Goal: Task Accomplishment & Management: Manage account settings

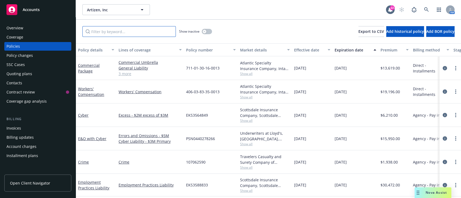
click at [116, 36] on input "Filter by keyword..." at bounding box center [128, 31] width 93 height 11
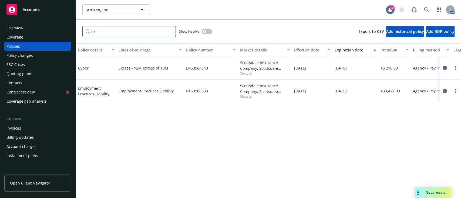
type input "ek"
click at [94, 92] on link "Employment Practices Liability" at bounding box center [93, 91] width 31 height 11
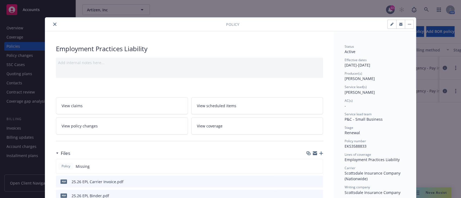
click at [53, 23] on icon "close" at bounding box center [54, 24] width 3 height 3
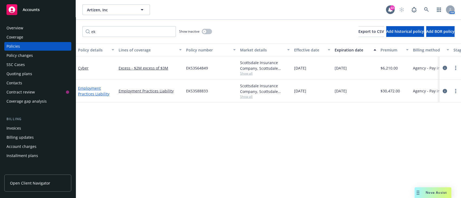
click at [93, 89] on link "Employment Practices Liability" at bounding box center [93, 91] width 31 height 11
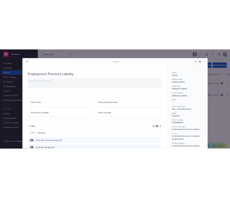
scroll to position [16, 0]
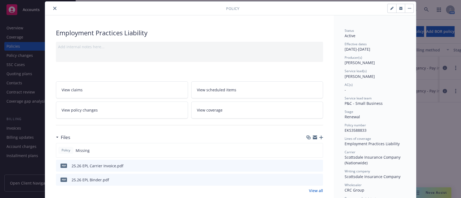
click at [315, 138] on div at bounding box center [314, 137] width 17 height 4
click at [319, 137] on icon "button" at bounding box center [321, 138] width 4 height 4
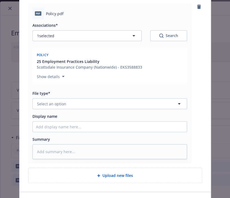
scroll to position [60, 0]
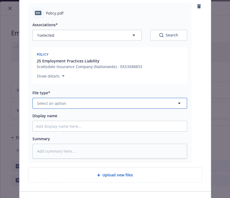
click at [81, 103] on button "Select an option" at bounding box center [109, 103] width 154 height 11
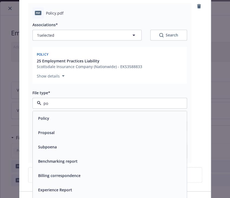
type input "pol"
click at [60, 118] on div "Policy" at bounding box center [109, 118] width 147 height 8
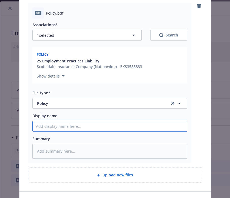
click at [60, 130] on input "Display name" at bounding box center [110, 126] width 154 height 10
type textarea "x"
type input "2"
type textarea "x"
type input "2."
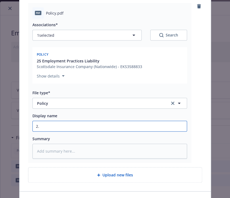
type textarea "x"
type input "2.5"
type textarea "x"
type input "2."
type textarea "x"
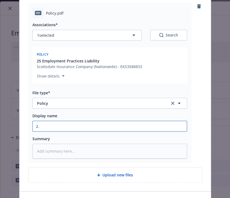
type input "2"
type textarea "x"
type input "25"
type textarea "x"
type input "25."
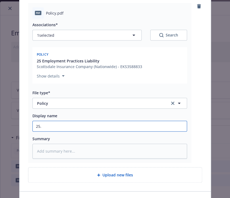
type textarea "x"
type input "25.2"
type textarea "x"
type input "25.26"
type textarea "x"
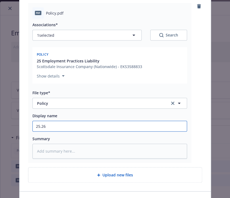
type input "25.26"
type textarea "x"
type input "25.26 C"
type textarea "x"
type input "25.26 CR"
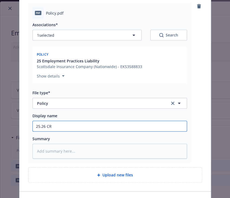
type textarea "x"
type input "25.26 CRC"
type textarea "x"
type input "25.26 CRC"
type textarea "x"
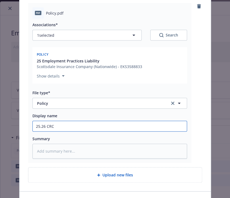
type input "25.26 CRC E"
type textarea "x"
type input "25.26 CRC EP"
type textarea "x"
type input "25.26 CRC EPL"
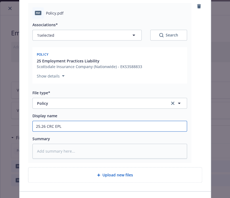
type textarea "x"
type input "25.26 CRC EPL"
type textarea "x"
type input "25.26 CRC EPL P"
type textarea "x"
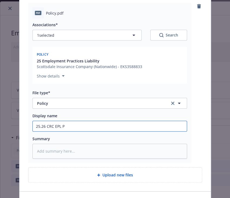
type input "25.26 CRC EPL PO"
type textarea "x"
type input "25.26 CRC EPL P"
type textarea "x"
type input "25.26 CRC EPL Po"
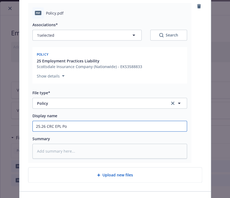
type textarea "x"
type input "25.26 CRC EPL Pol"
type textarea "x"
type input "25.26 CRC EPL Polo"
type textarea "x"
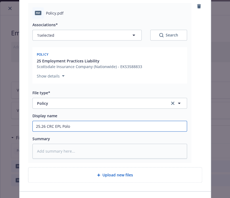
type input "25.26 CRC EPL Poloc"
type textarea "x"
type input "25.26 CRC EPL Polocy"
type textarea "x"
type input "25.26 CRC EPL Poloc"
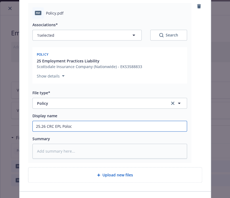
type textarea "x"
type input "25.26 CRC EPL Polo"
type textarea "x"
type input "25.26 CRC EPL Pol"
type textarea "x"
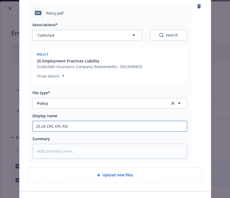
type input "25.26 CRC EPL Poli"
type textarea "x"
type input "25.26 CRC EPL Polic"
type textarea "x"
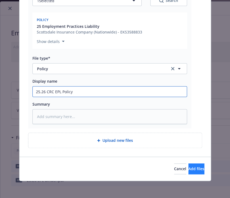
type input "25.26 CRC EPL Policy"
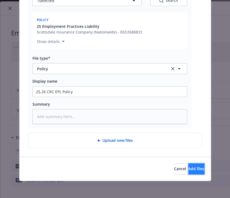
click at [193, 168] on button "Add files" at bounding box center [196, 168] width 16 height 11
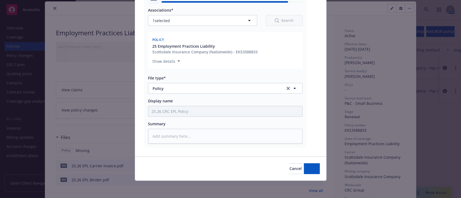
scroll to position [74, 0]
type textarea "x"
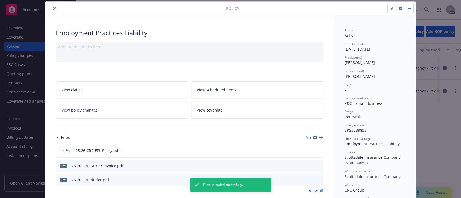
scroll to position [0, 0]
